Goal: Transaction & Acquisition: Purchase product/service

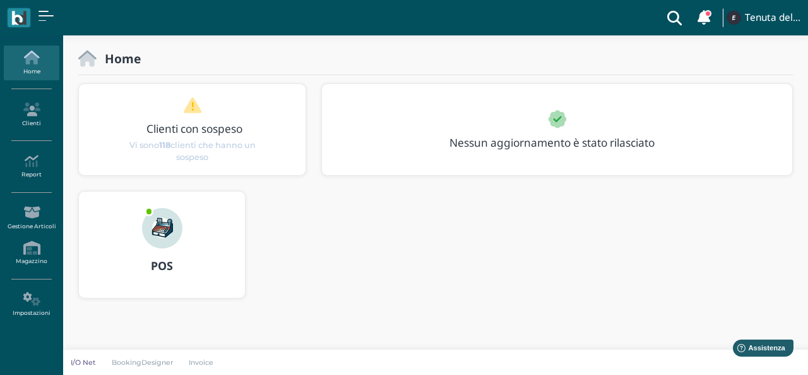
click at [159, 225] on img at bounding box center [162, 228] width 40 height 40
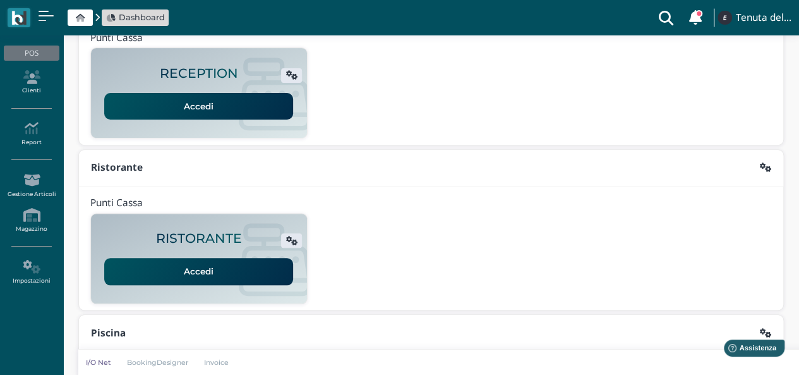
click at [184, 98] on link "Accedi" at bounding box center [198, 106] width 189 height 27
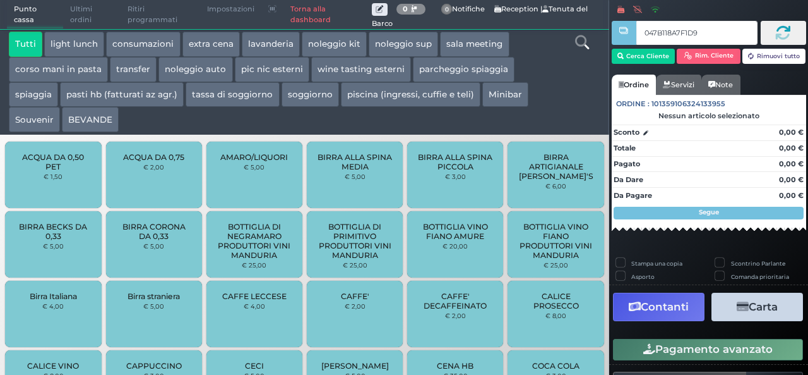
type input "047B118A7F1D94"
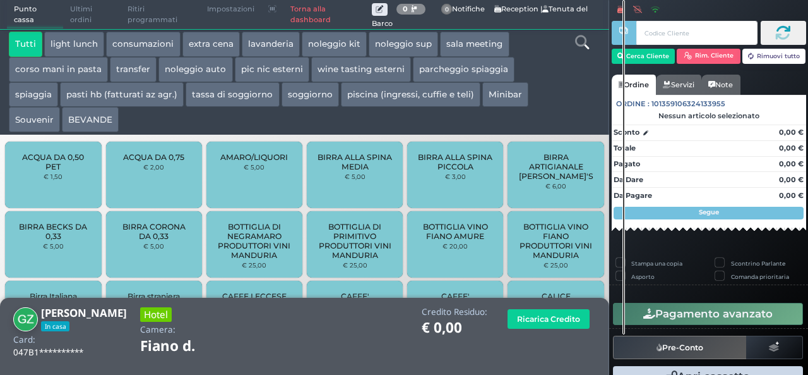
click at [586, 46] on icon at bounding box center [582, 42] width 14 height 14
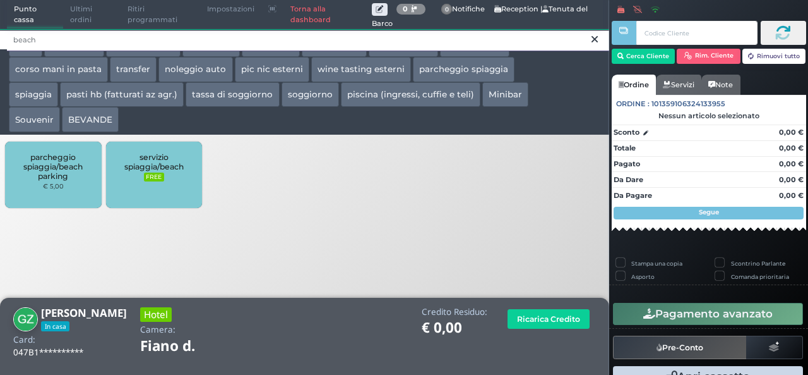
type input "beach"
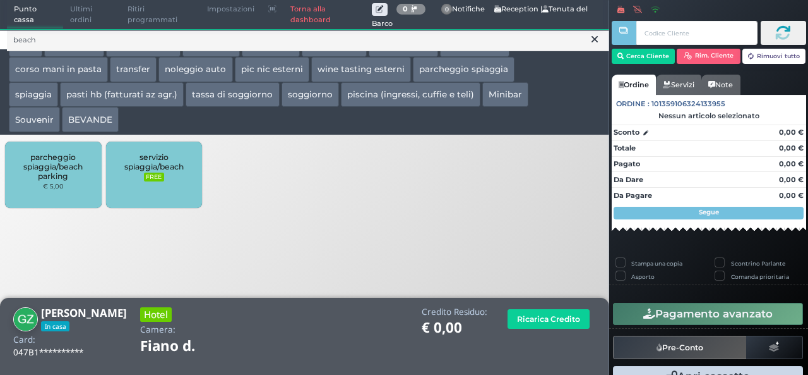
click at [153, 175] on small "FREE" at bounding box center [154, 176] width 20 height 9
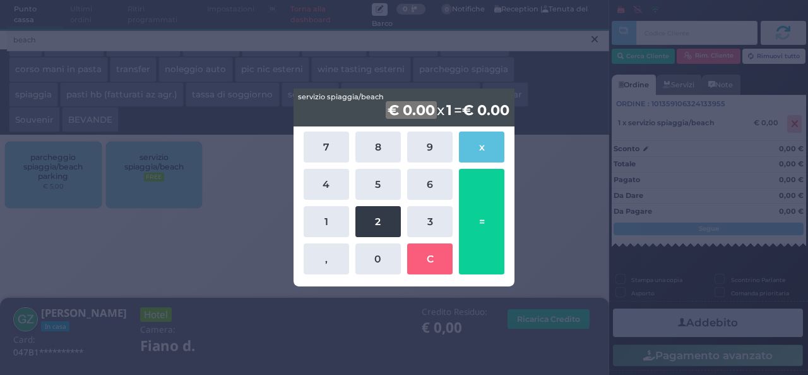
click at [385, 225] on button "2" at bounding box center [378, 221] width 45 height 31
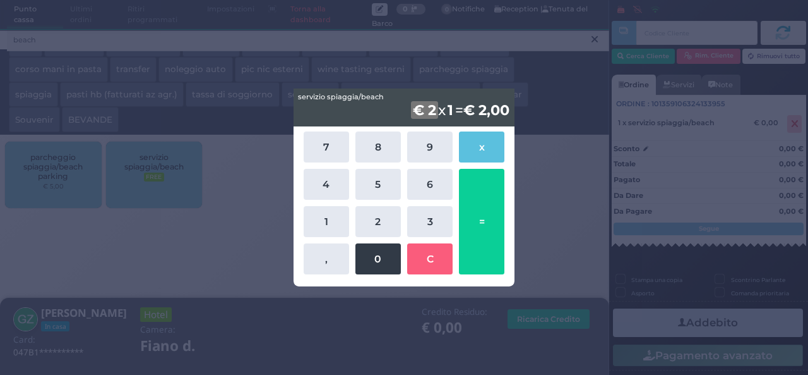
click at [378, 256] on button "0" at bounding box center [378, 258] width 45 height 31
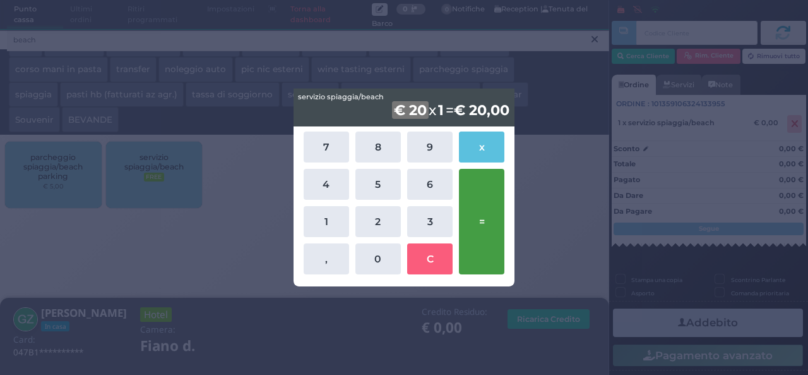
click at [495, 224] on button "=" at bounding box center [481, 221] width 45 height 105
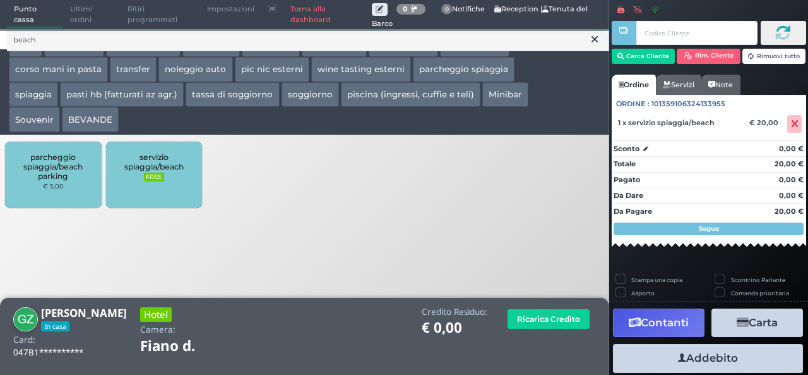
click at [64, 176] on span "parcheggio spiaggia/beach parking" at bounding box center [53, 166] width 75 height 28
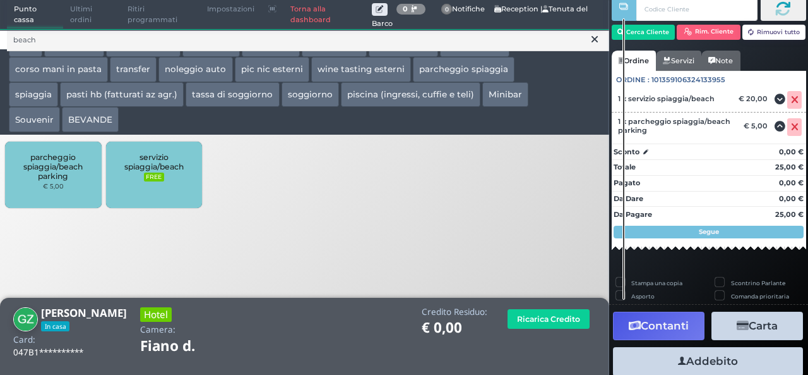
scroll to position [72, 0]
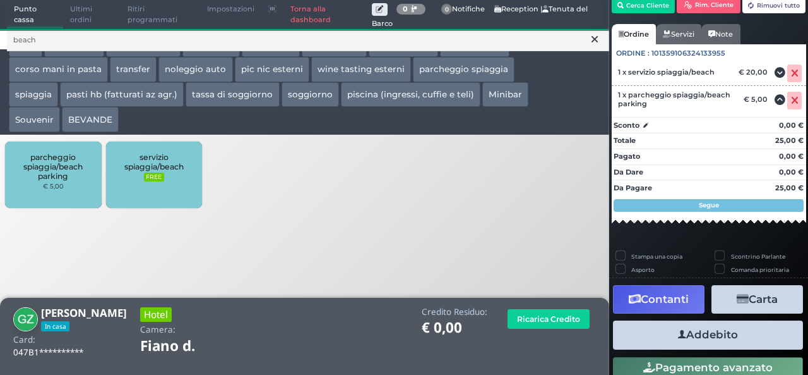
click at [695, 333] on button "Addebito" at bounding box center [708, 334] width 190 height 28
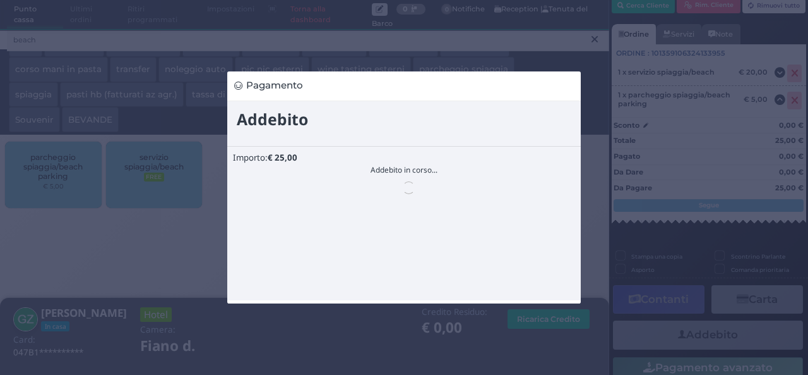
scroll to position [0, 0]
